Goal: Task Accomplishment & Management: Complete application form

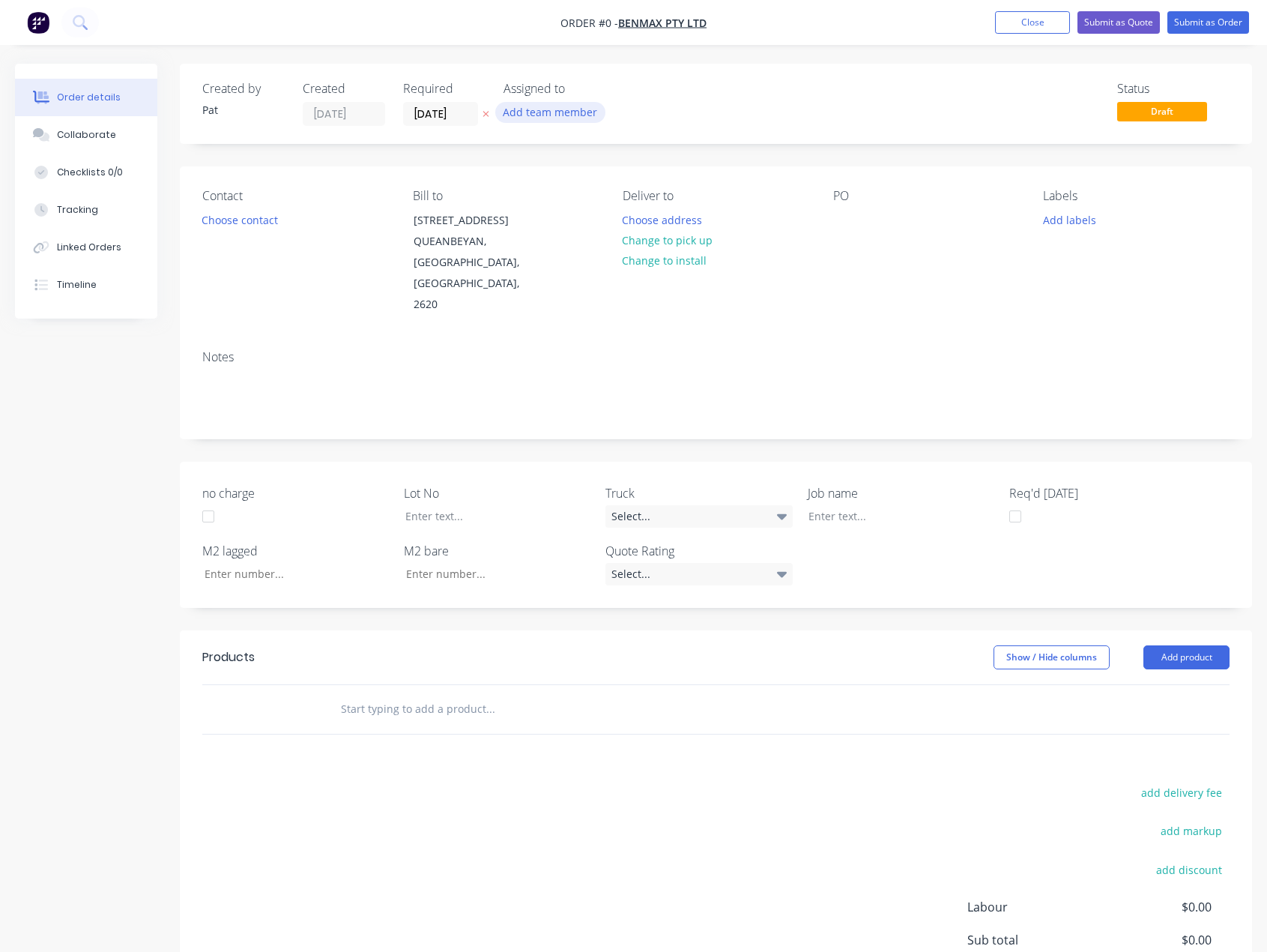
click at [539, 113] on button "Add team member" at bounding box center [550, 112] width 110 height 20
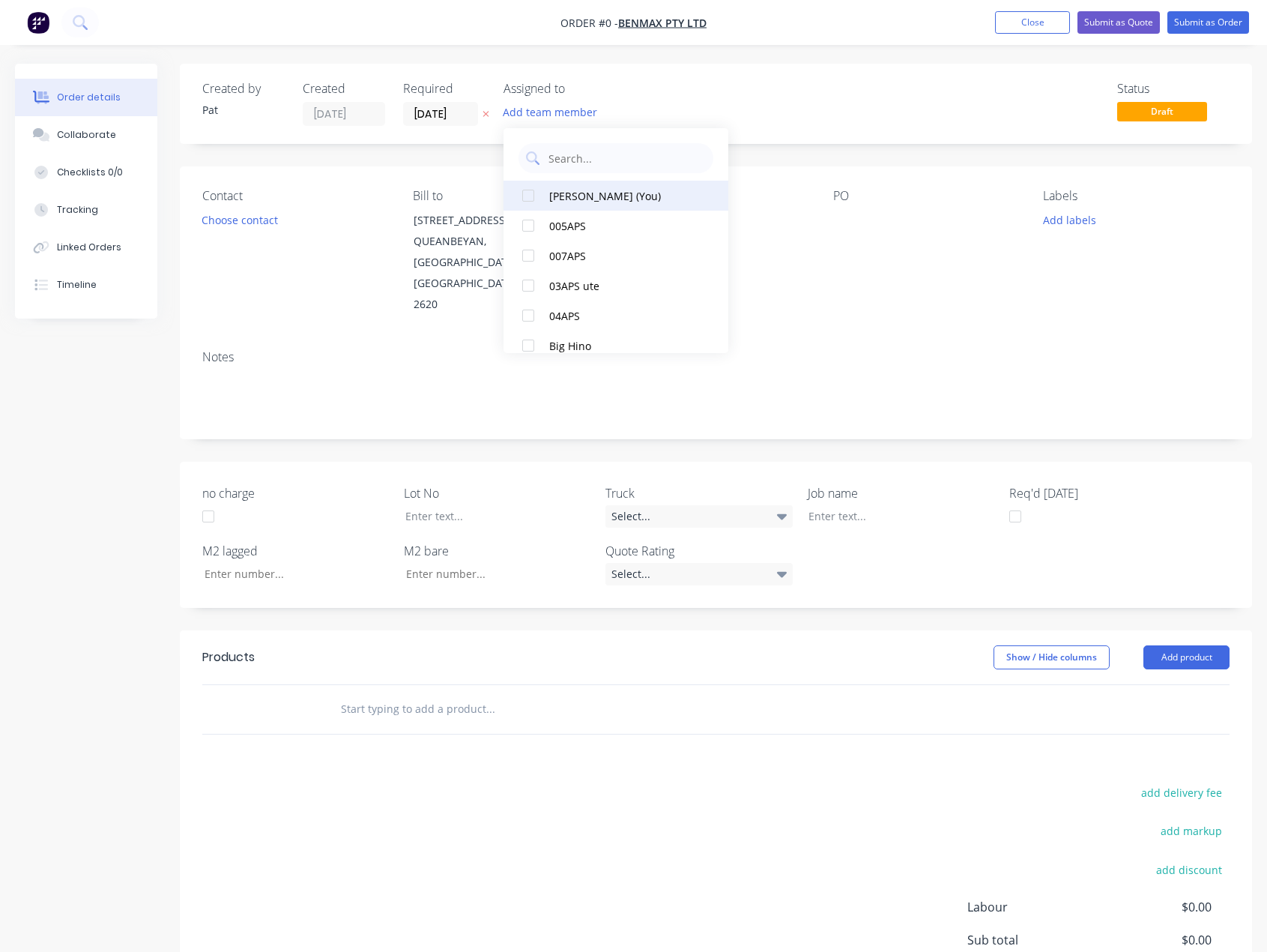
click at [574, 200] on div "[PERSON_NAME] (You)" at bounding box center [624, 196] width 149 height 16
click at [215, 216] on div "Order details Collaborate Checklists 0/0 Tracking Linked Orders Timeline Order …" at bounding box center [633, 590] width 1267 height 1053
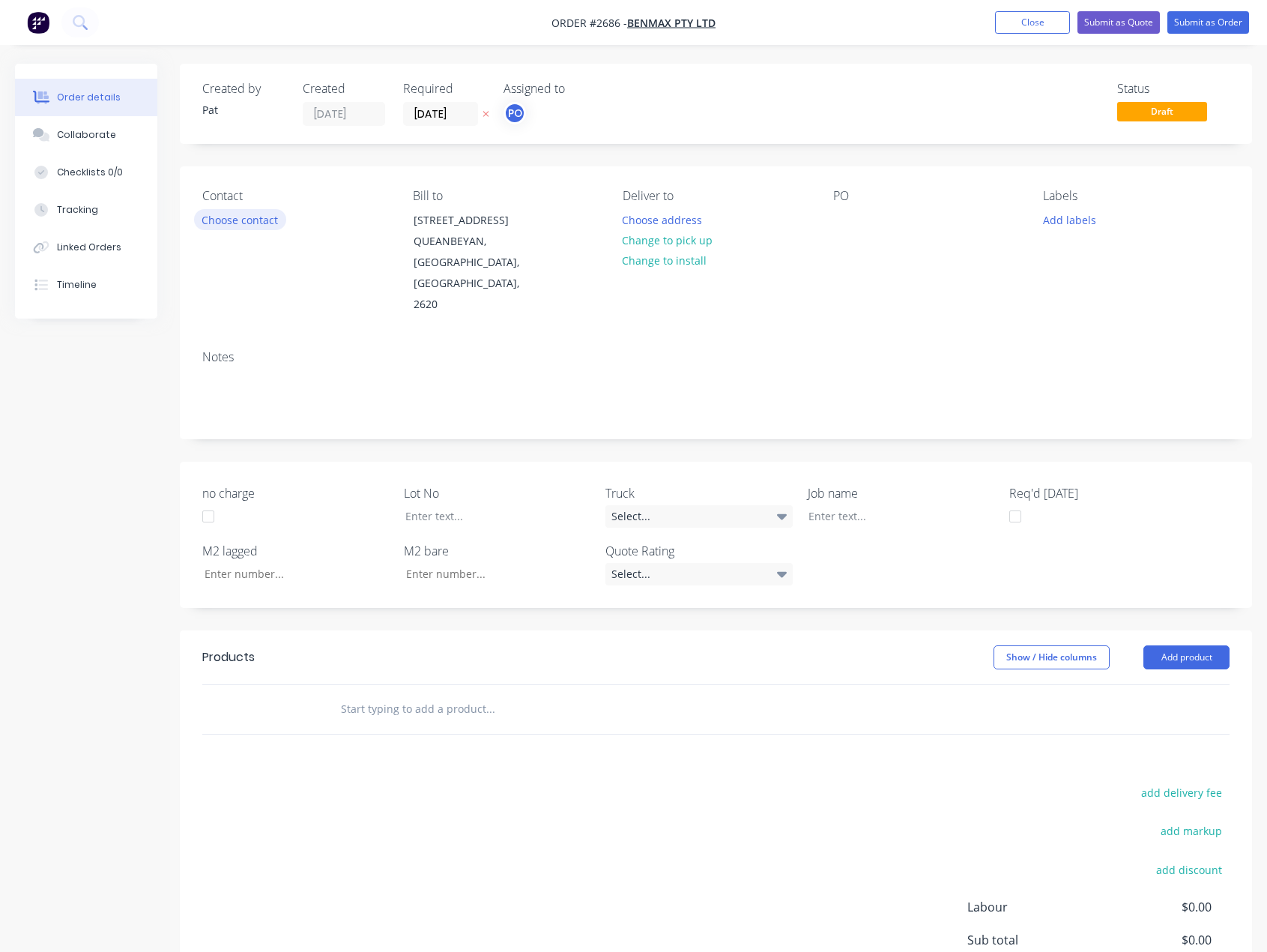
click at [215, 216] on button "Choose contact" at bounding box center [240, 219] width 92 height 20
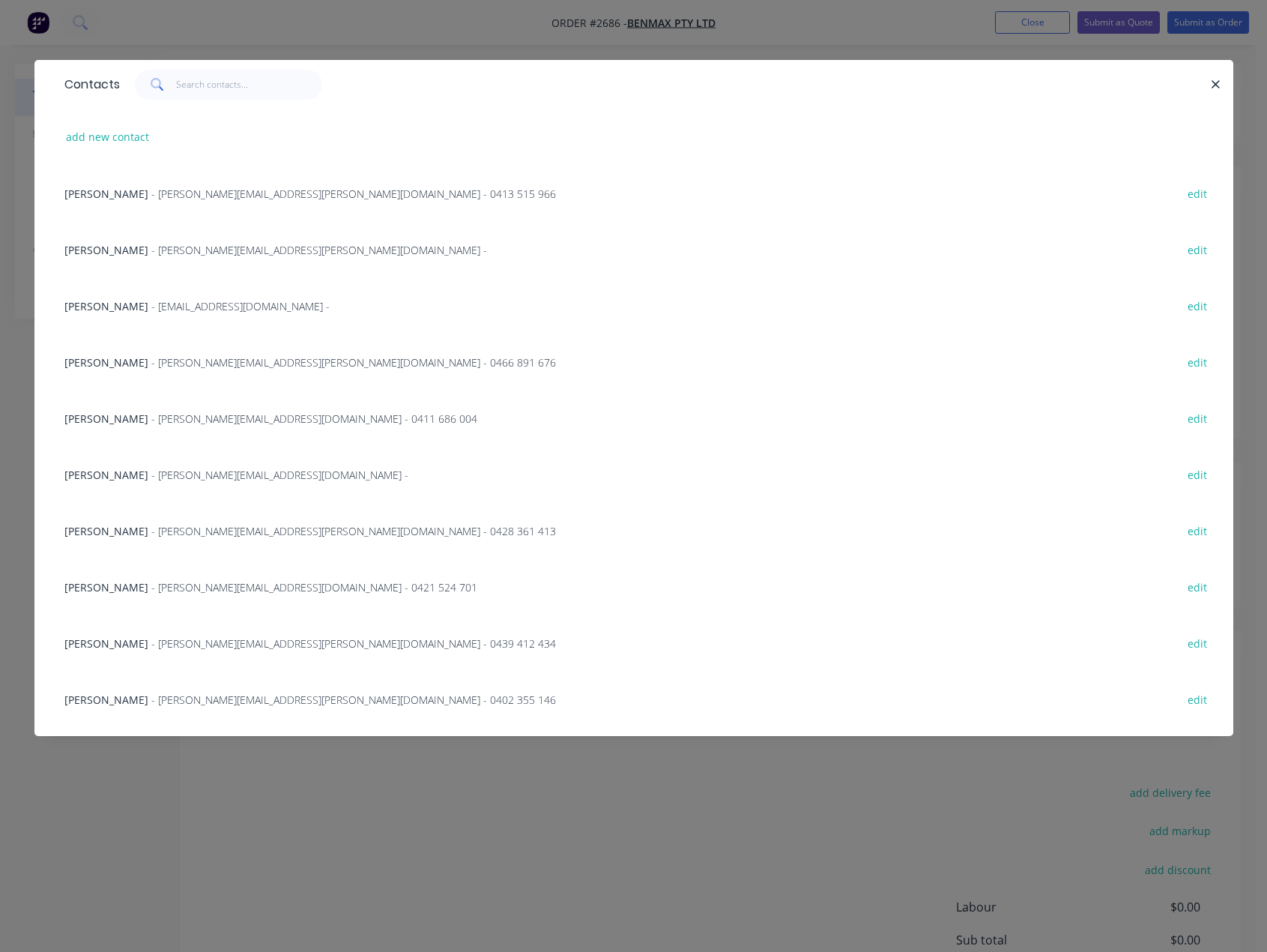
click at [129, 372] on div "[PERSON_NAME] - [PERSON_NAME][EMAIL_ADDRESS][PERSON_NAME][DOMAIN_NAME] - 0466 8…" at bounding box center [634, 361] width 1154 height 56
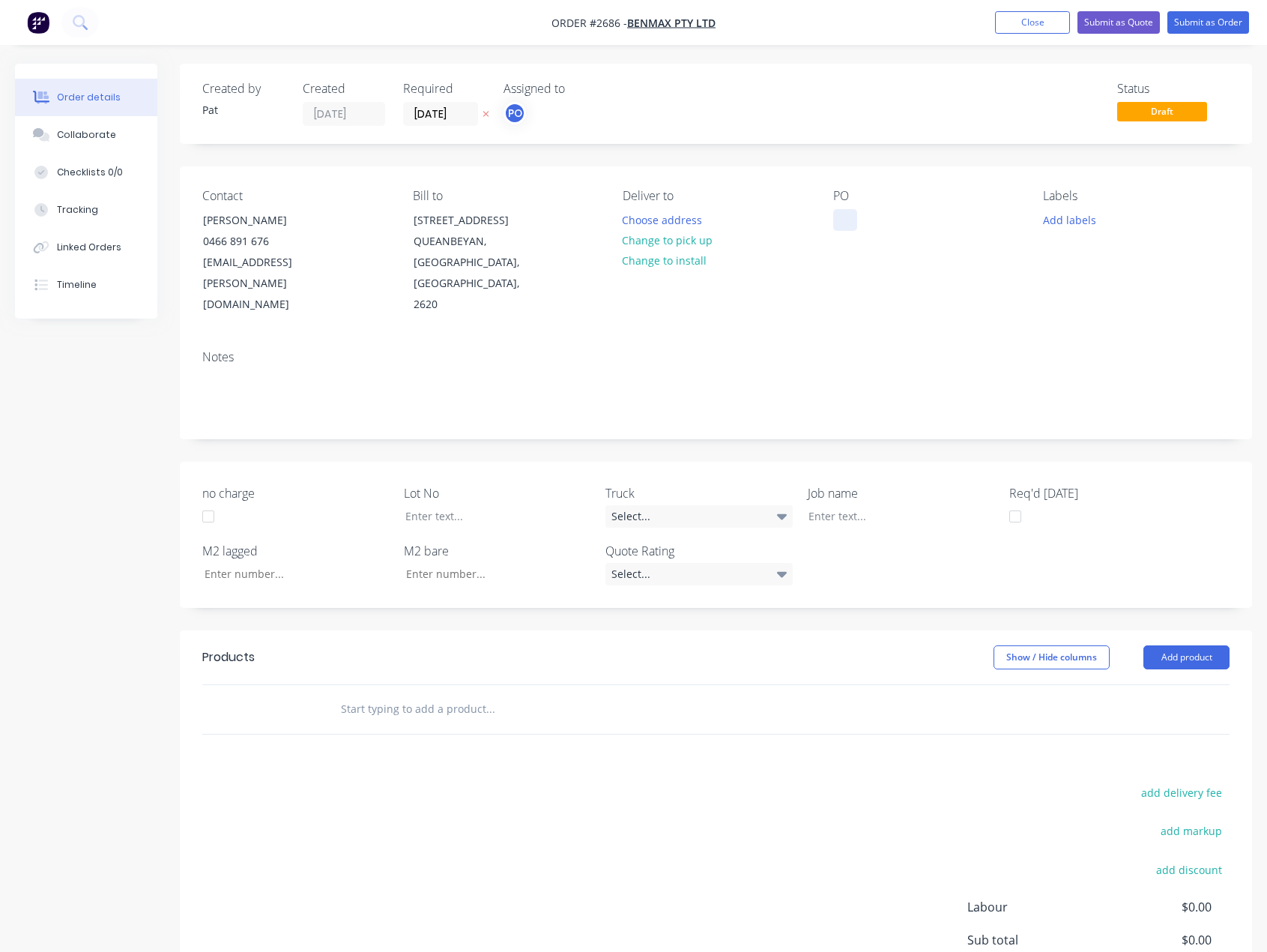
click at [845, 219] on div at bounding box center [845, 220] width 24 height 22
drag, startPoint x: 860, startPoint y: 215, endPoint x: 821, endPoint y: 217, distance: 39.1
click at [856, 215] on div "PO" at bounding box center [927, 252] width 186 height 127
click at [821, 217] on div "Contact [PERSON_NAME] [PHONE_NUMBER] [EMAIL_ADDRESS][PERSON_NAME][DOMAIN_NAME] …" at bounding box center [717, 251] width 1073 height 171
click at [846, 222] on div at bounding box center [845, 220] width 24 height 22
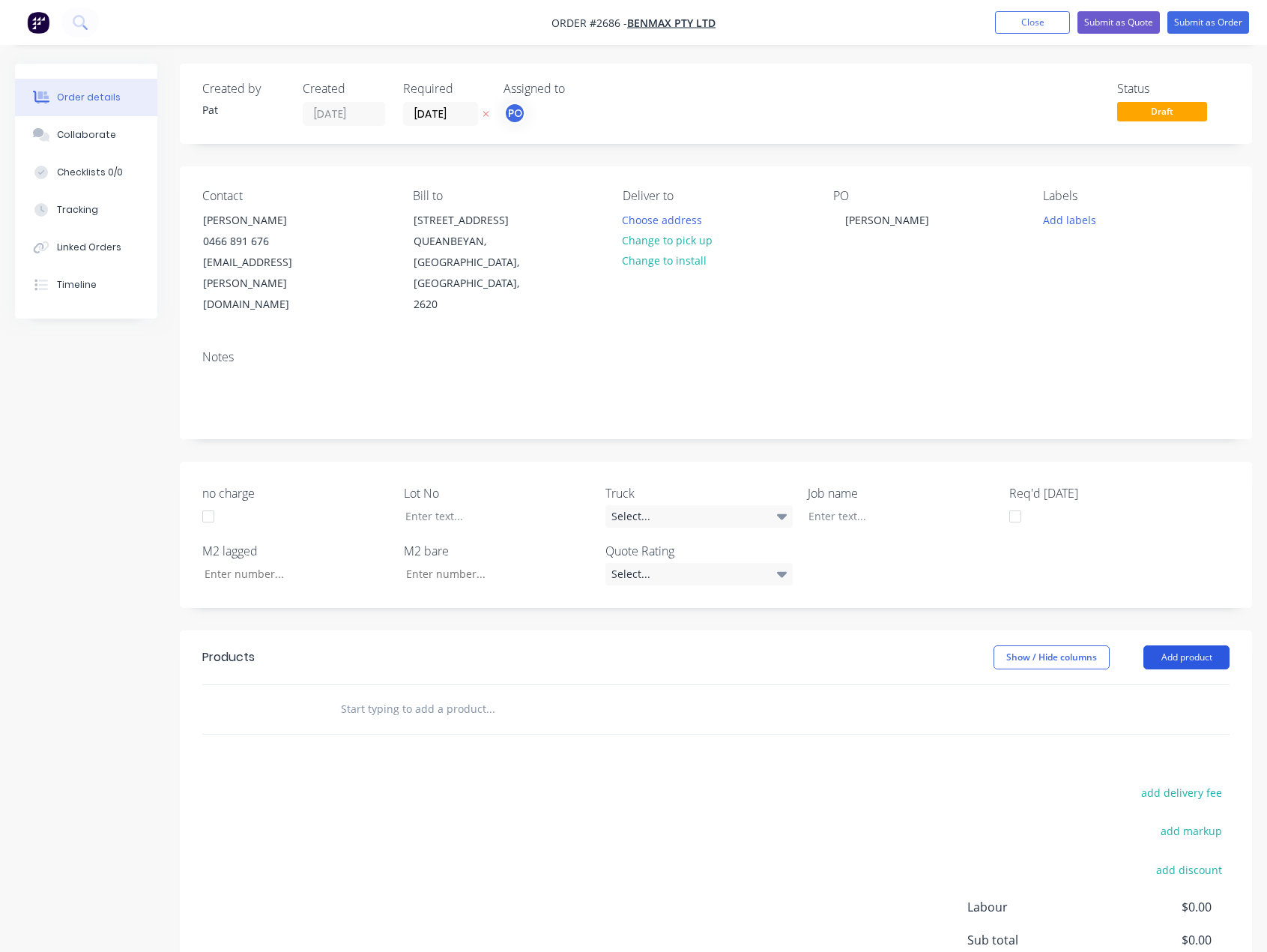
click at [1172, 645] on button "Add product" at bounding box center [1187, 657] width 86 height 24
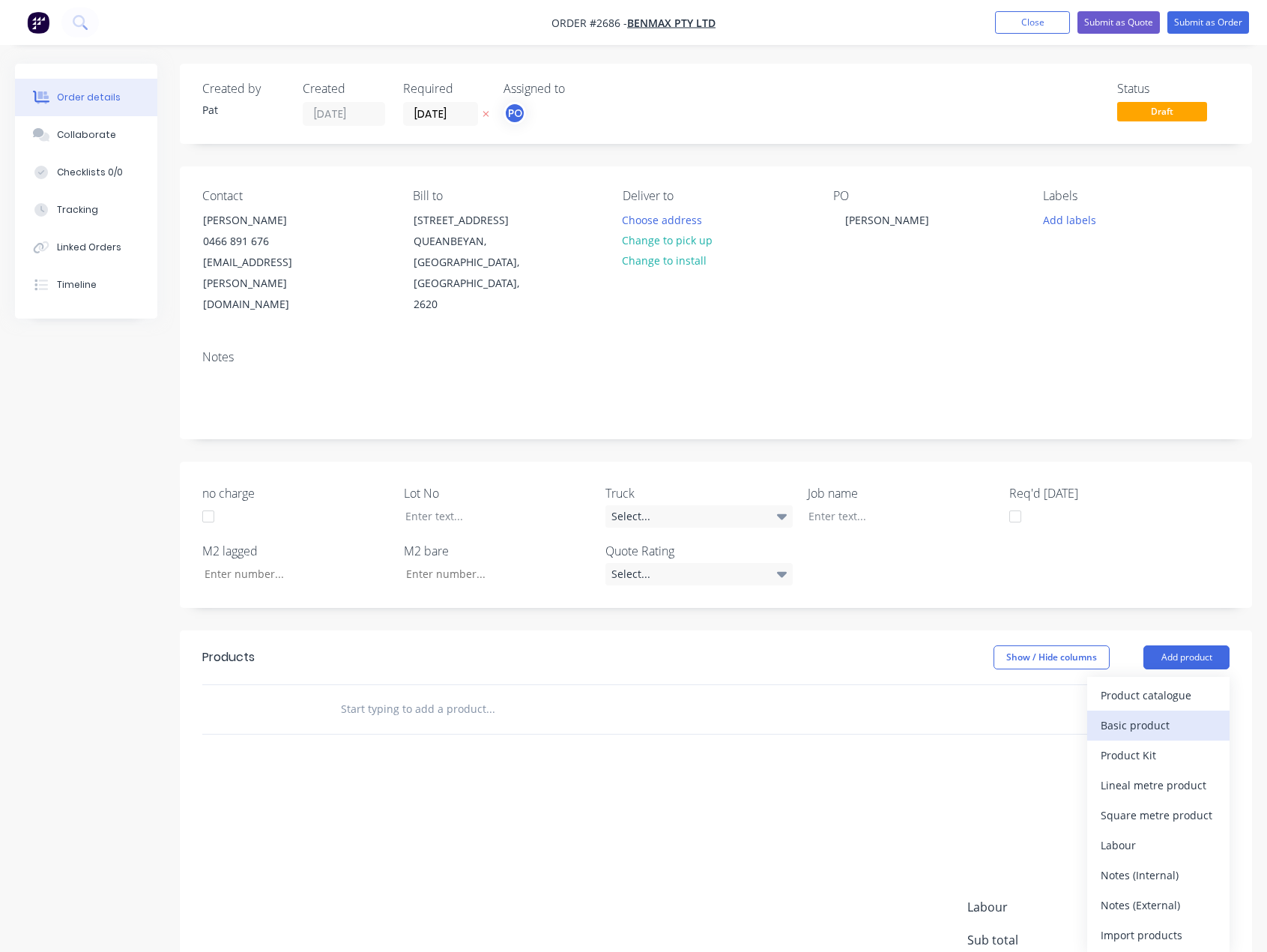
click at [1148, 714] on div "Basic product" at bounding box center [1158, 724] width 115 height 22
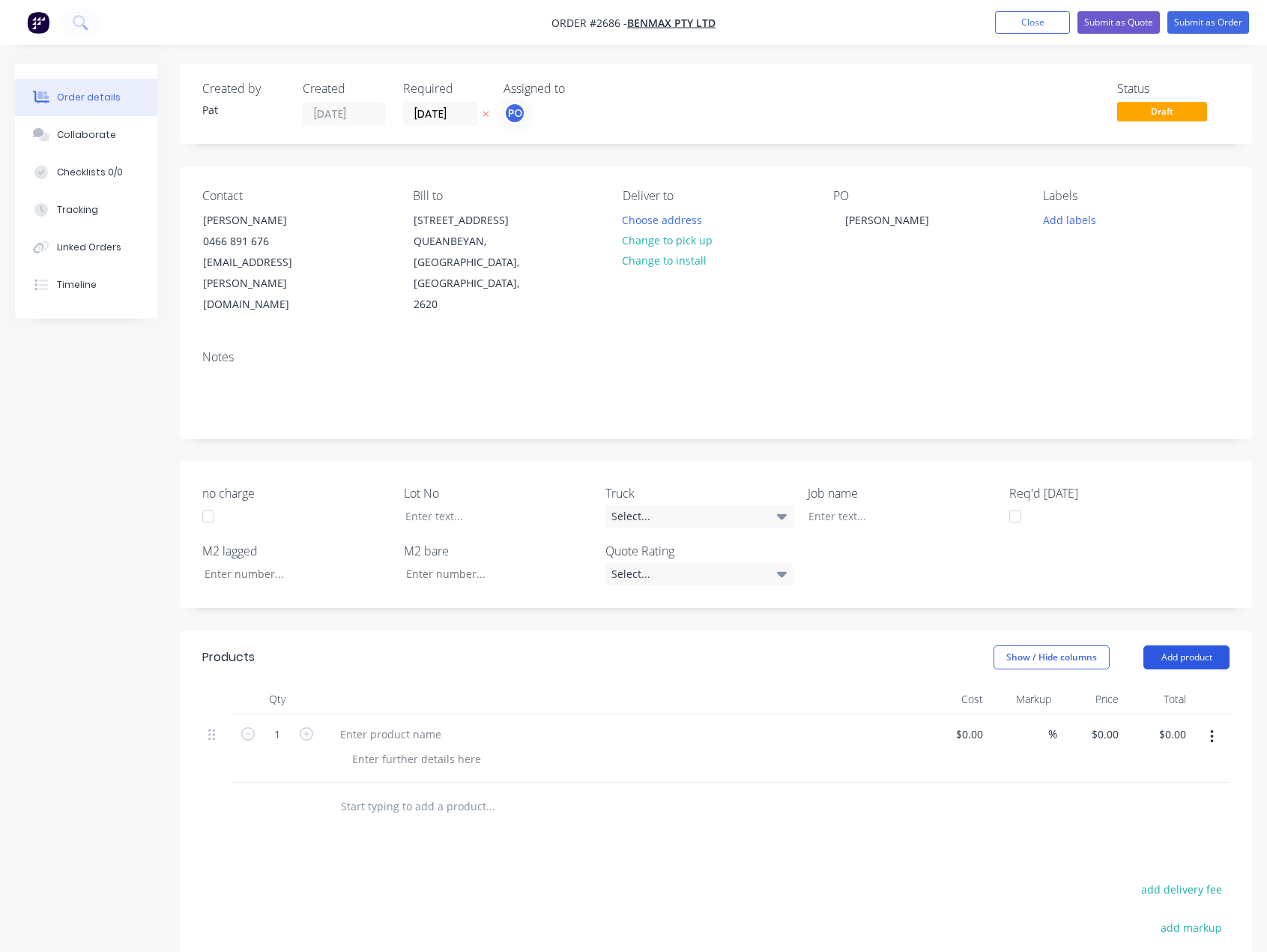
click at [1172, 645] on button "Add product" at bounding box center [1187, 657] width 86 height 24
click at [1155, 714] on div "Basic product" at bounding box center [1158, 724] width 115 height 22
click at [1181, 645] on button "Add product" at bounding box center [1187, 657] width 86 height 24
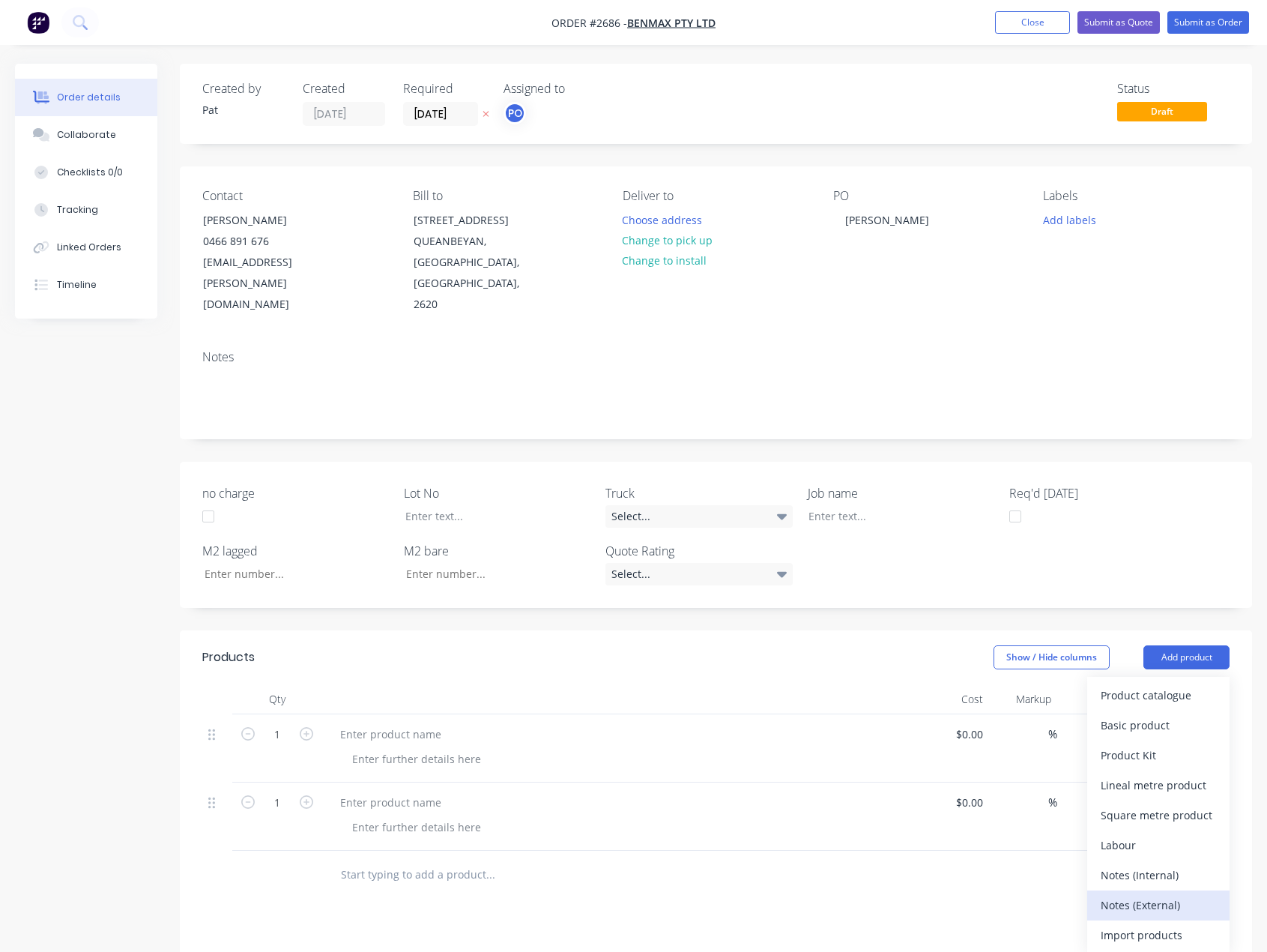
click at [1161, 894] on div "Notes (External)" at bounding box center [1158, 905] width 115 height 22
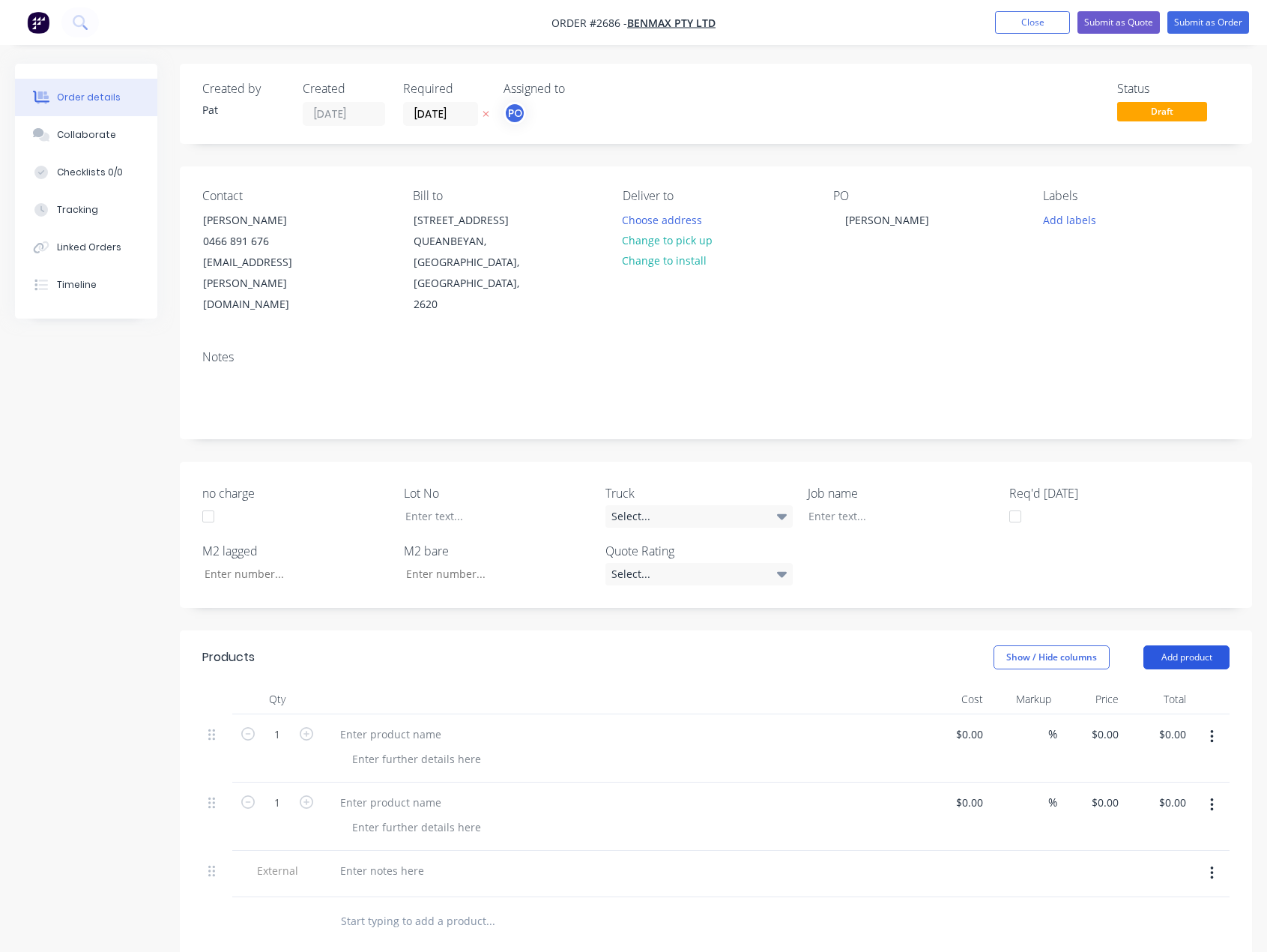
click at [1171, 645] on button "Add product" at bounding box center [1187, 657] width 86 height 24
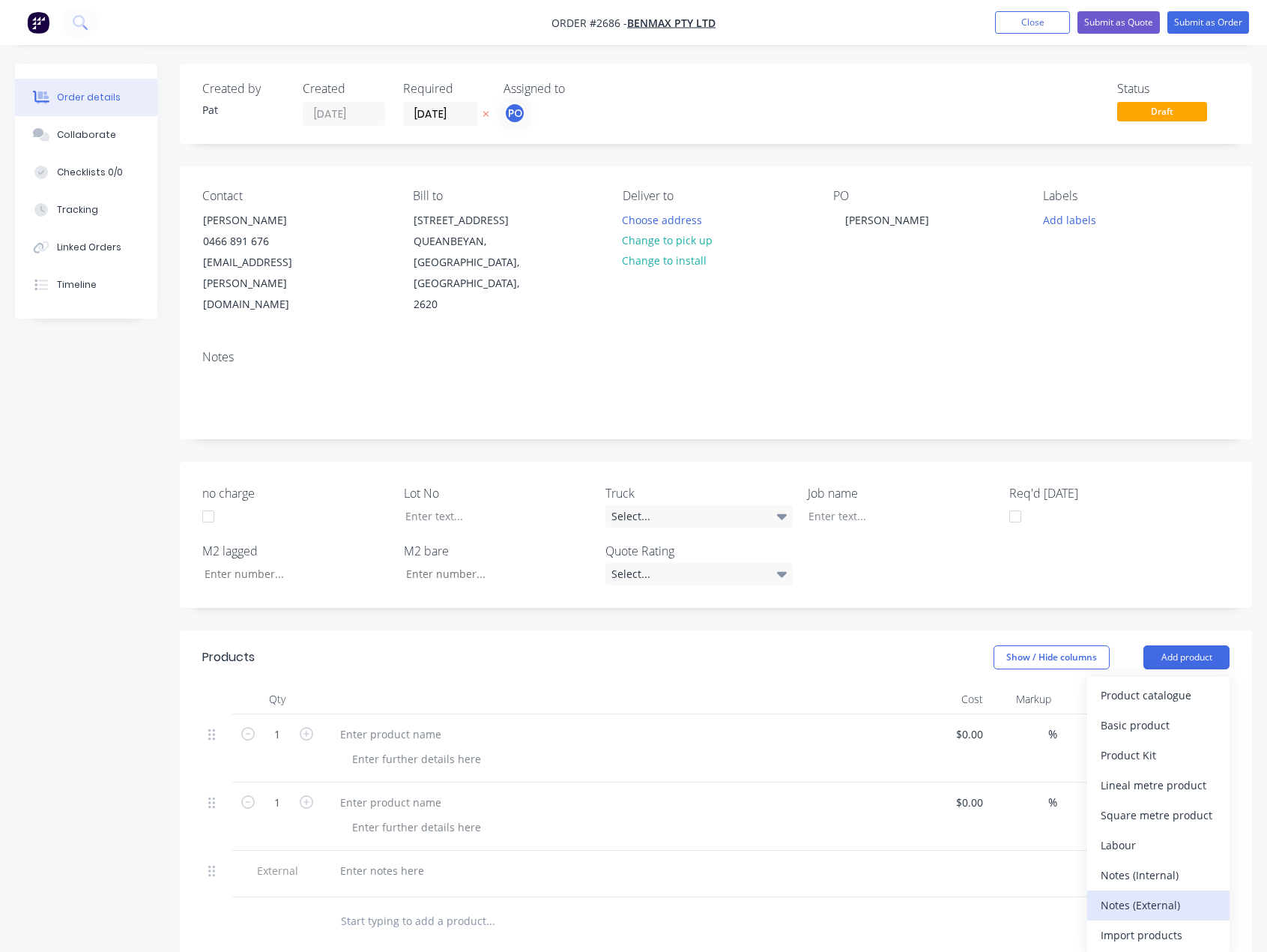
click at [1150, 894] on div "Notes (External)" at bounding box center [1158, 905] width 115 height 22
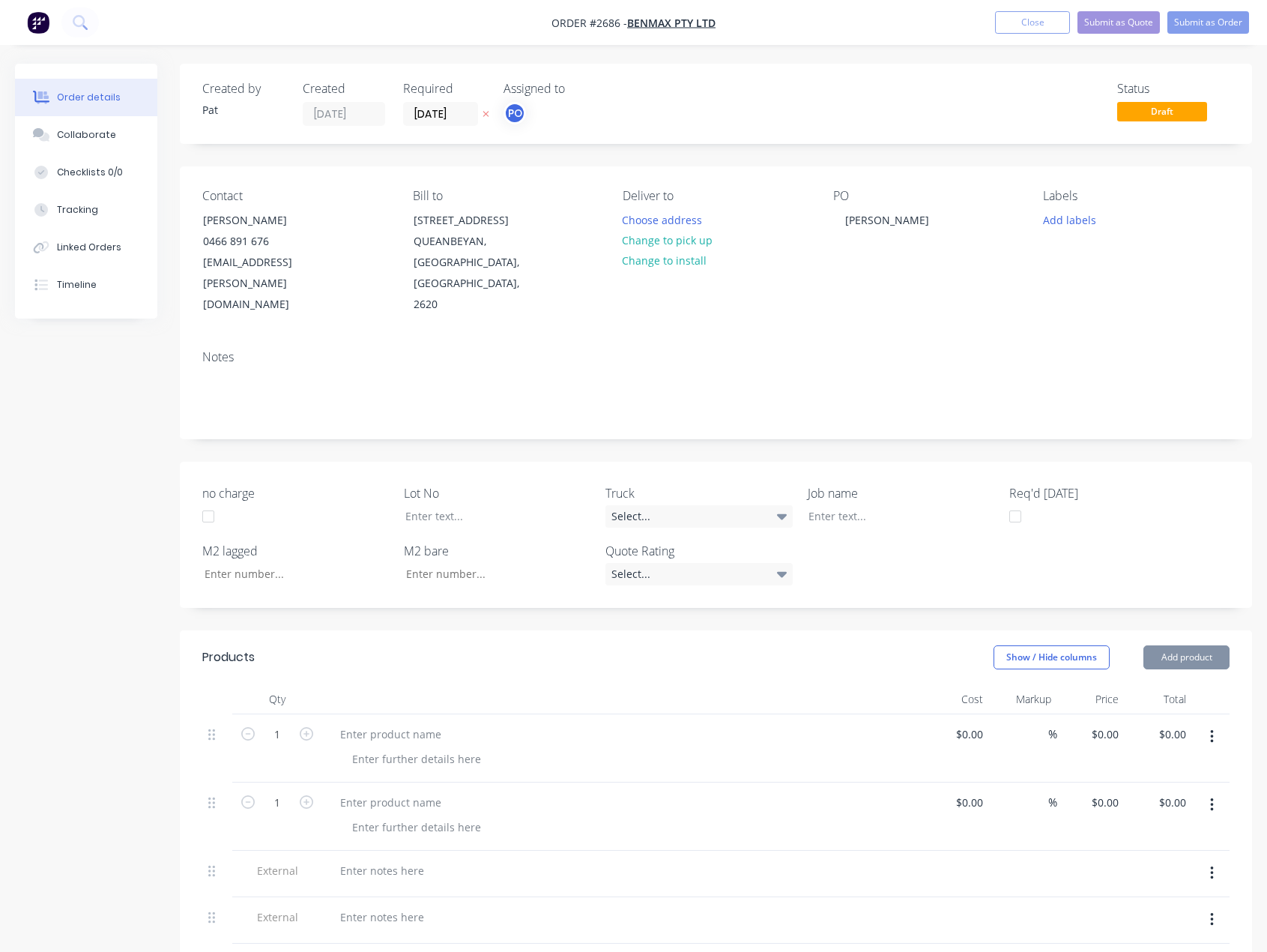
click at [1149, 645] on button "Add product" at bounding box center [1187, 657] width 86 height 24
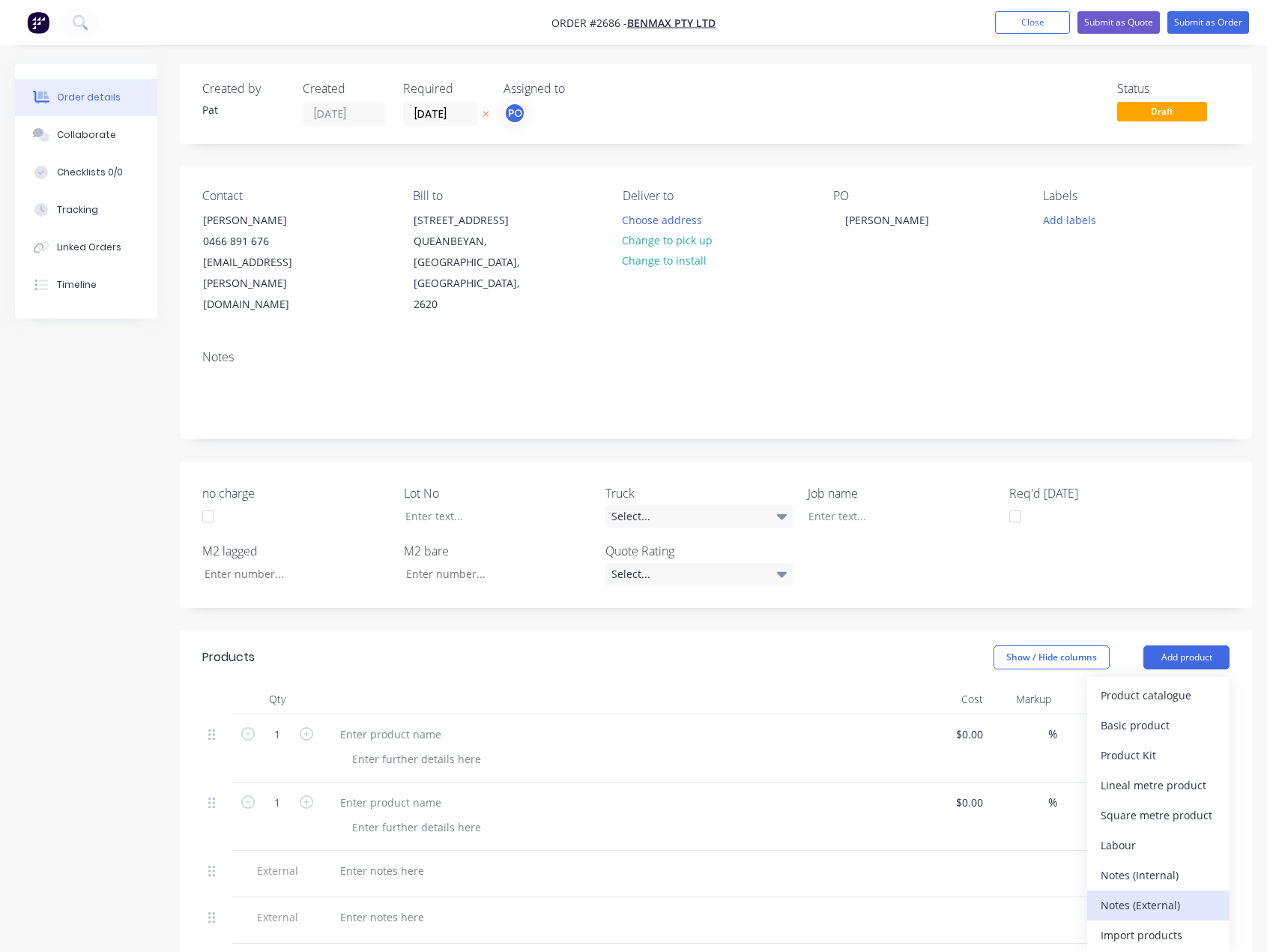
click at [1140, 894] on div "Notes (External)" at bounding box center [1158, 905] width 115 height 22
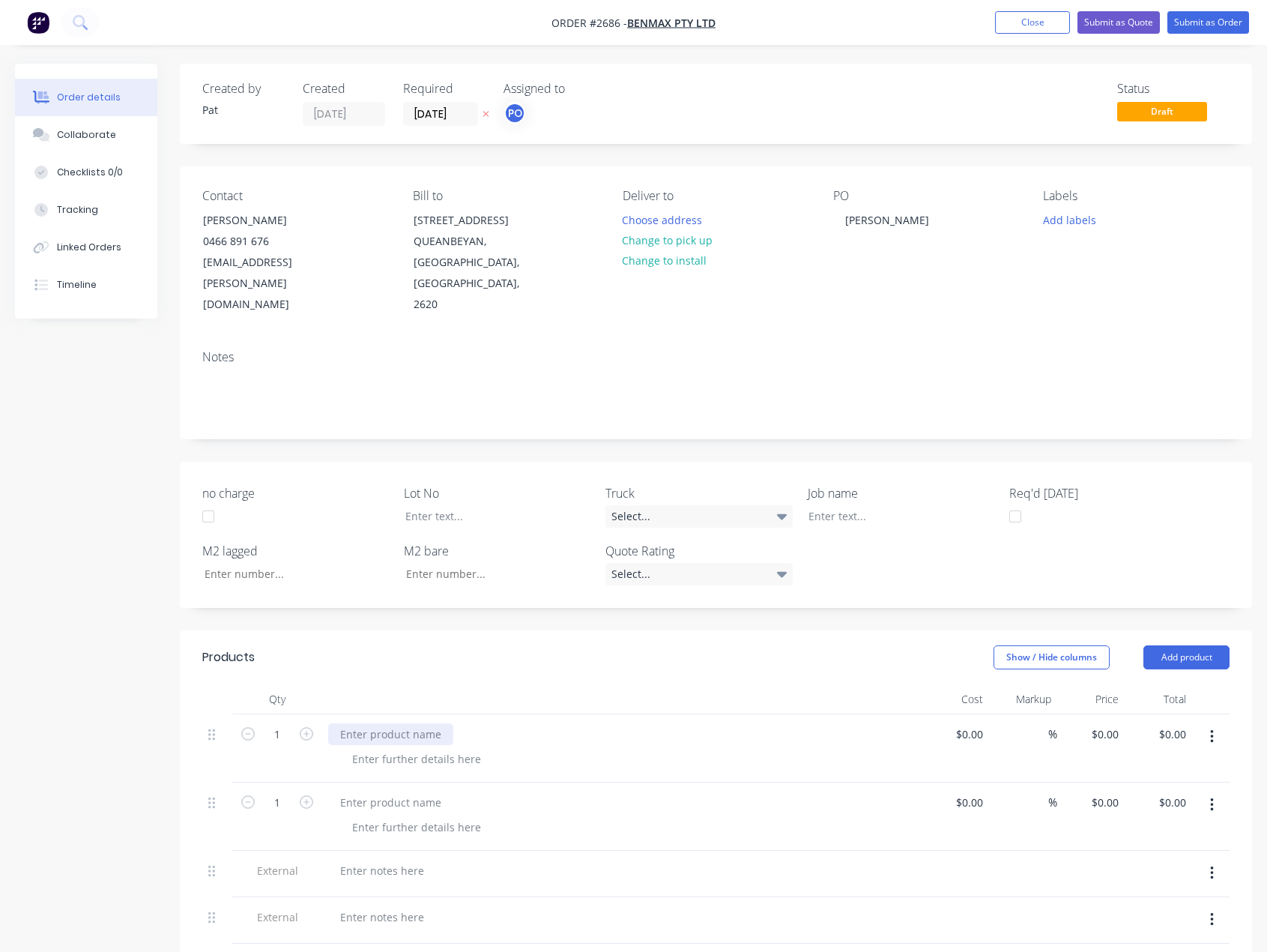
click at [377, 723] on div at bounding box center [390, 734] width 125 height 22
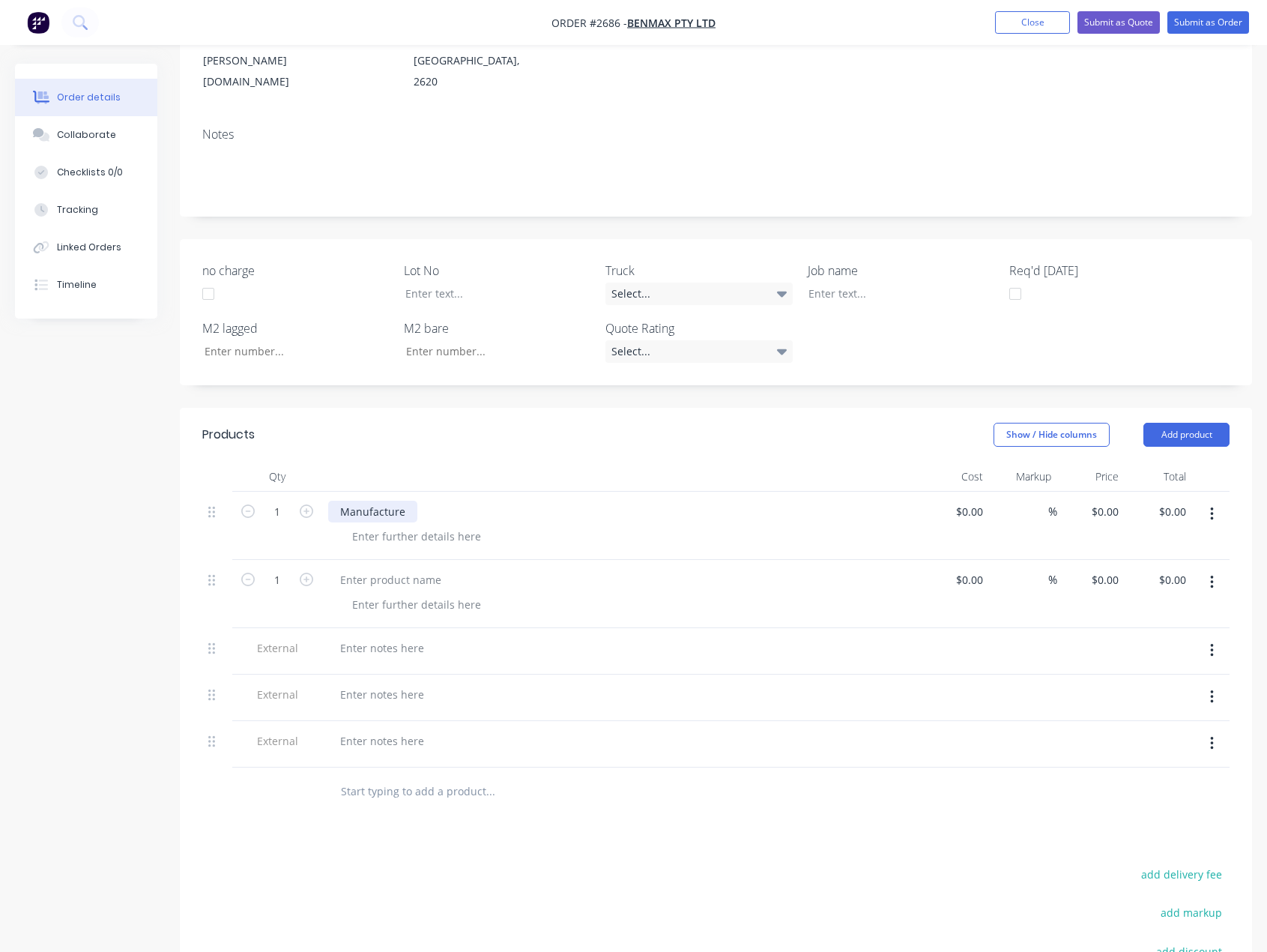
scroll to position [225, 0]
click at [382, 566] on div at bounding box center [390, 577] width 125 height 22
click at [393, 566] on div at bounding box center [390, 577] width 125 height 22
click at [399, 635] on div at bounding box center [382, 645] width 108 height 22
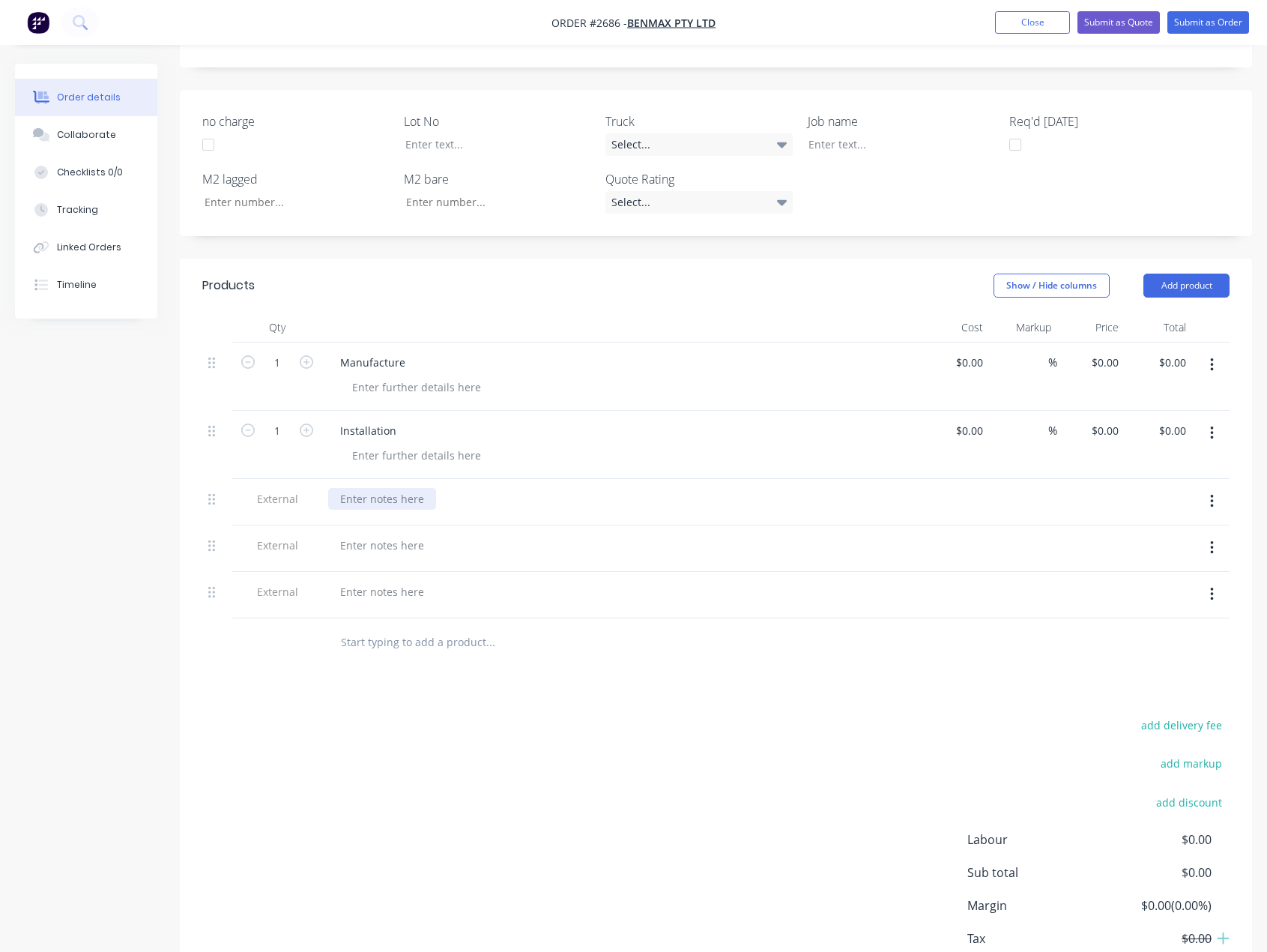
scroll to position [448, 0]
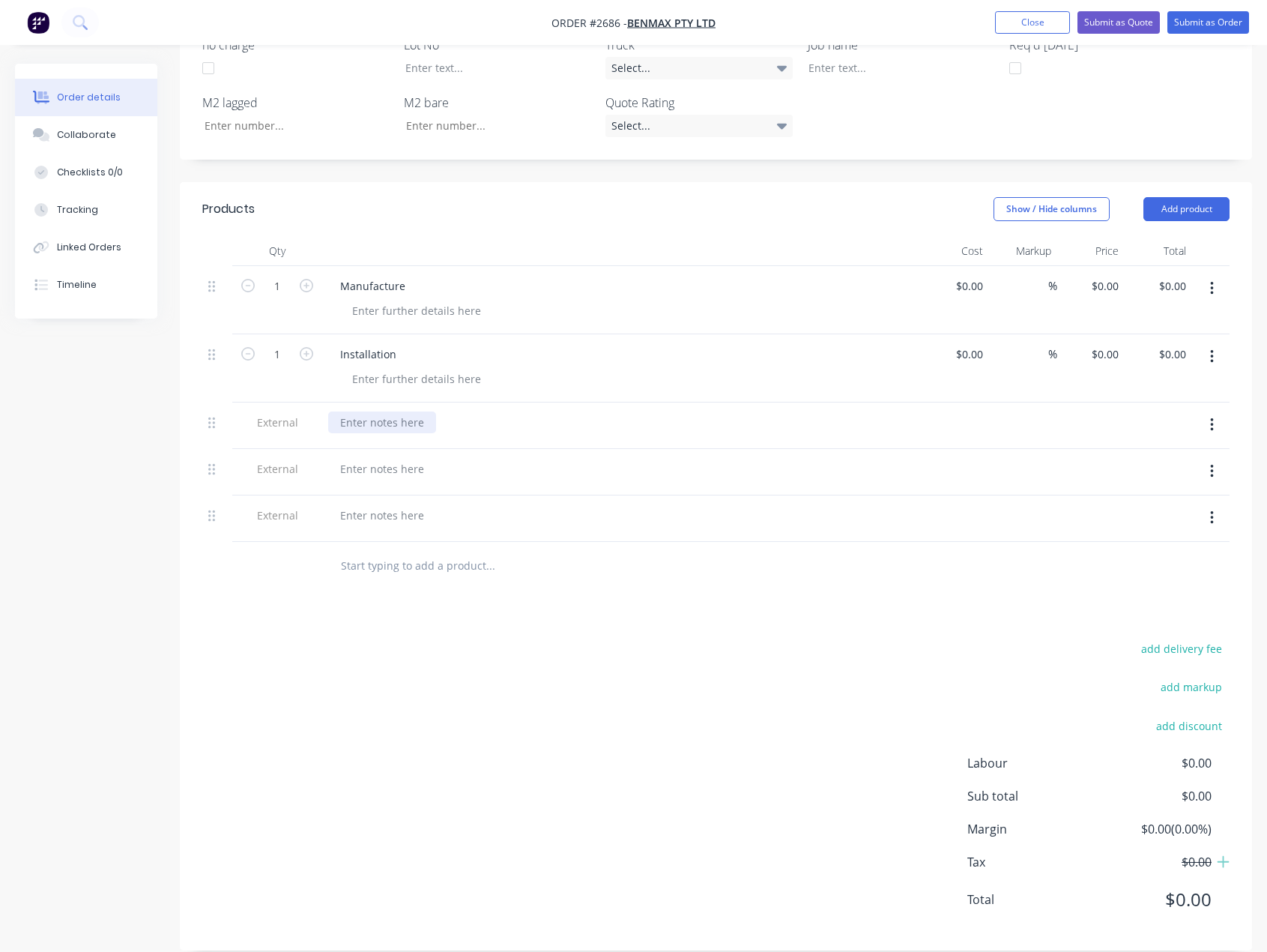
click at [404, 411] on div at bounding box center [382, 422] width 108 height 22
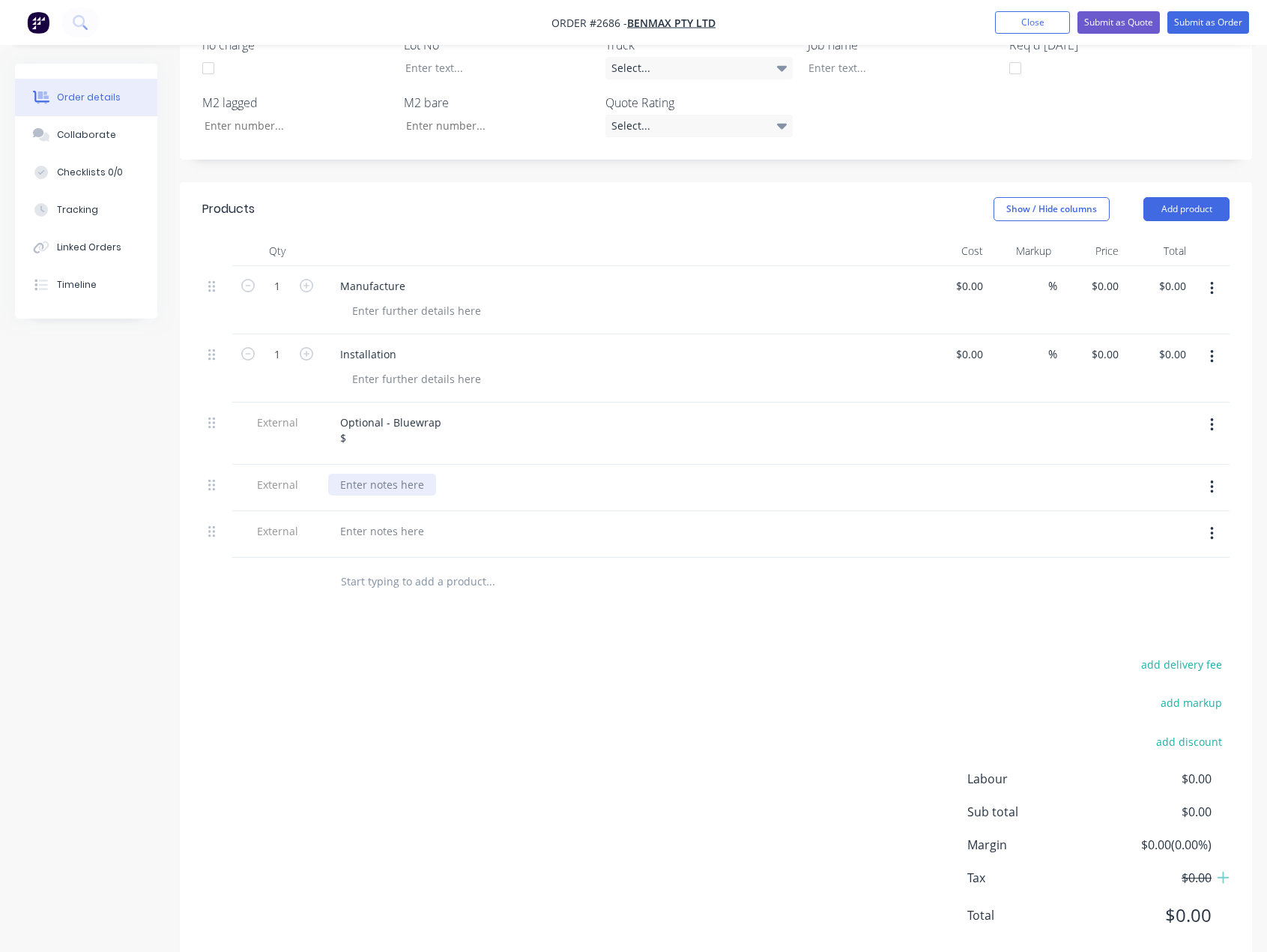
click at [409, 474] on div at bounding box center [382, 484] width 108 height 22
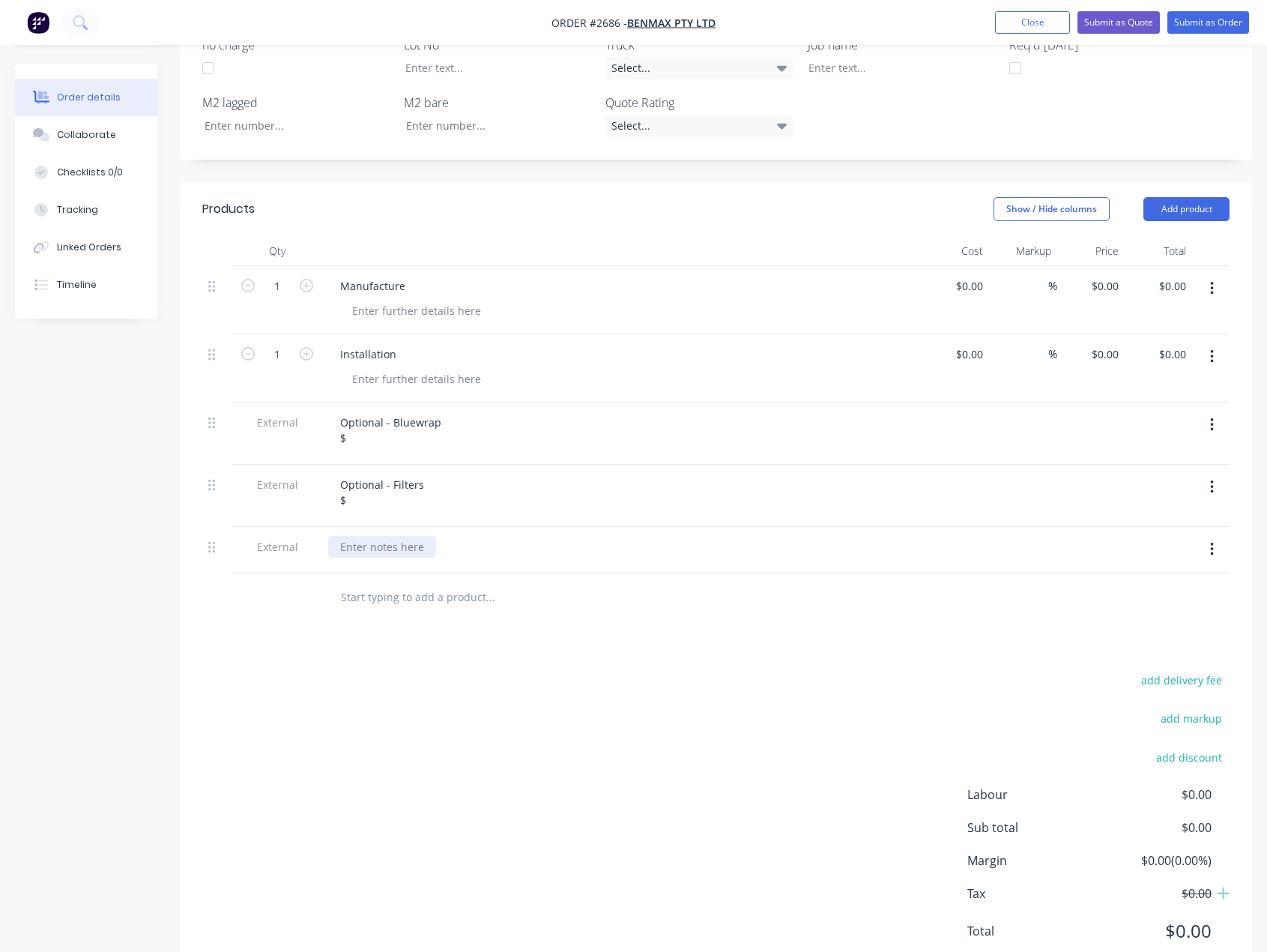
click at [400, 535] on div at bounding box center [382, 546] width 108 height 22
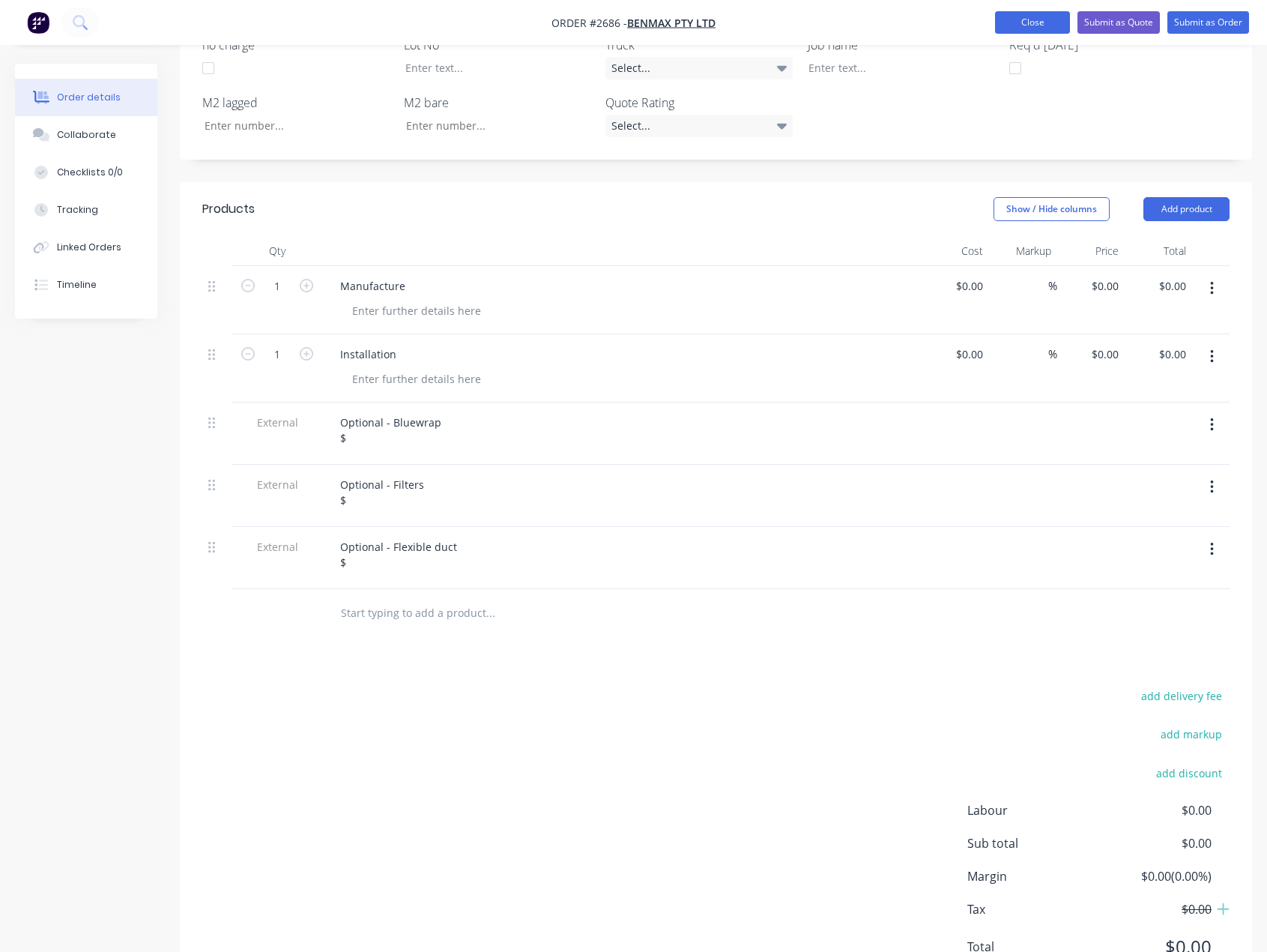
click at [1040, 18] on button "Close" at bounding box center [1032, 23] width 75 height 23
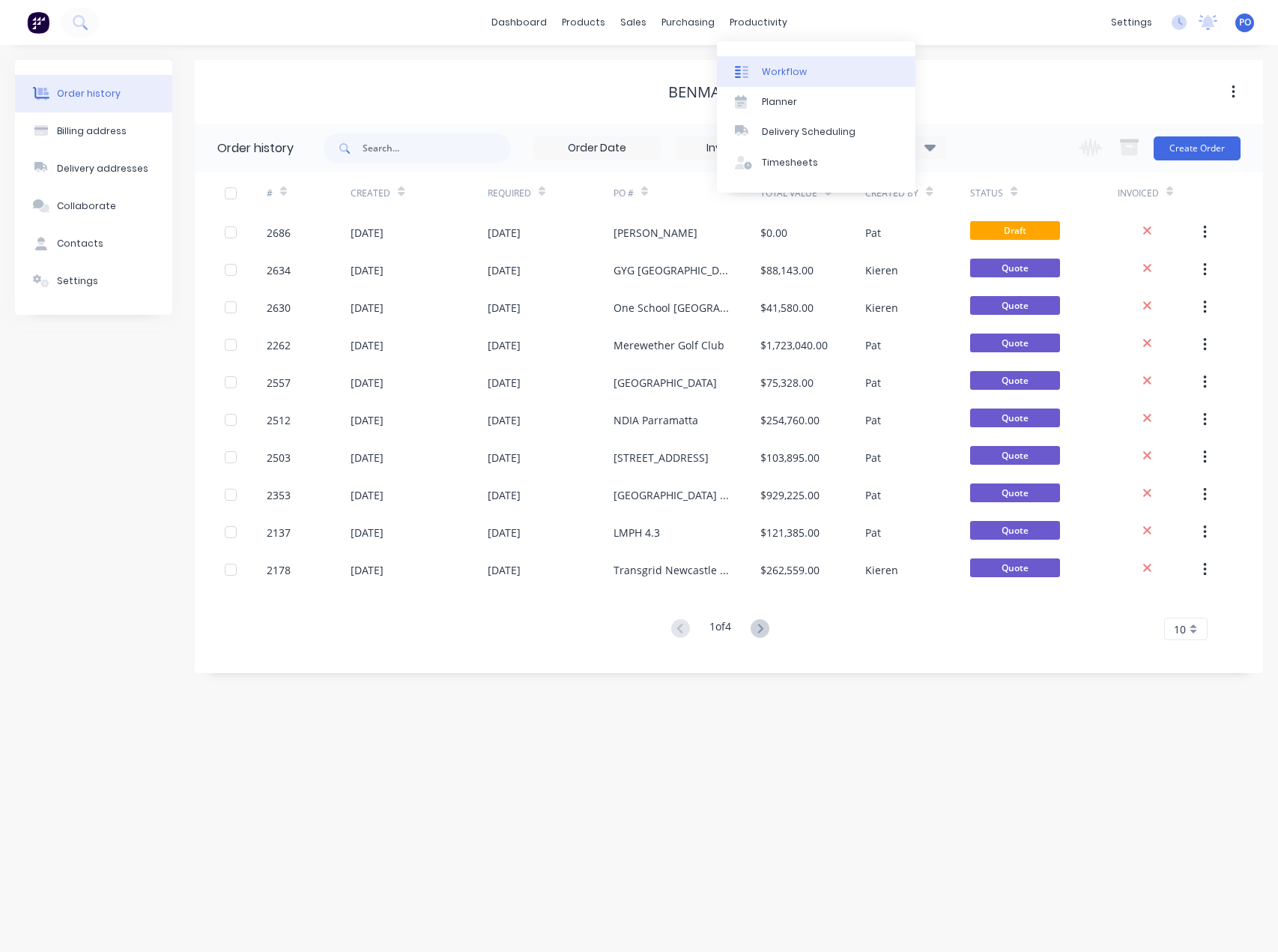
click at [747, 78] on icon at bounding box center [741, 71] width 13 height 13
